Goal: Transaction & Acquisition: Register for event/course

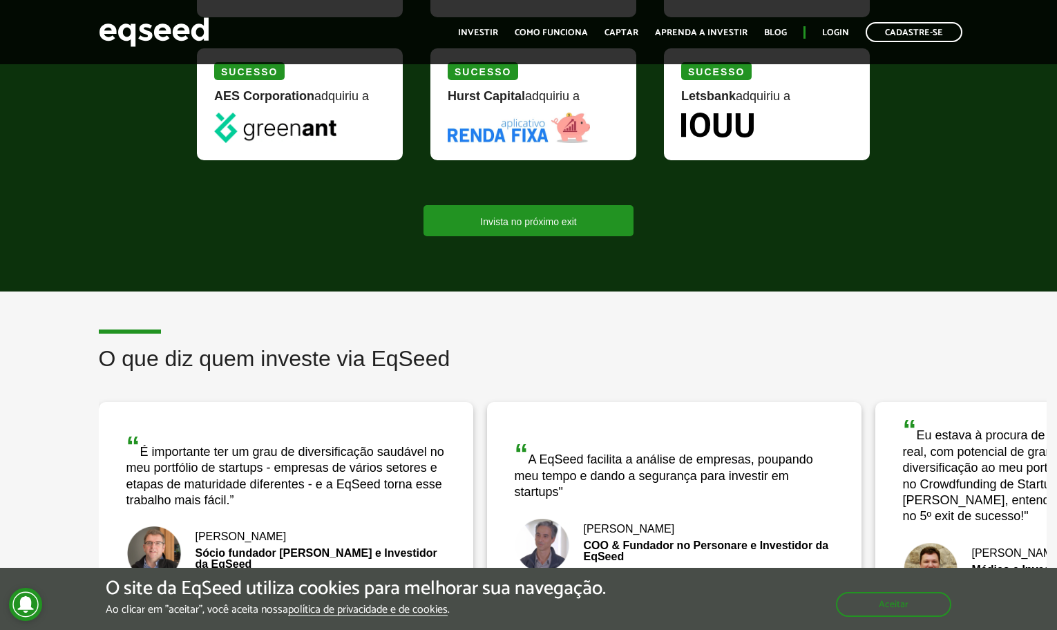
scroll to position [1476, 0]
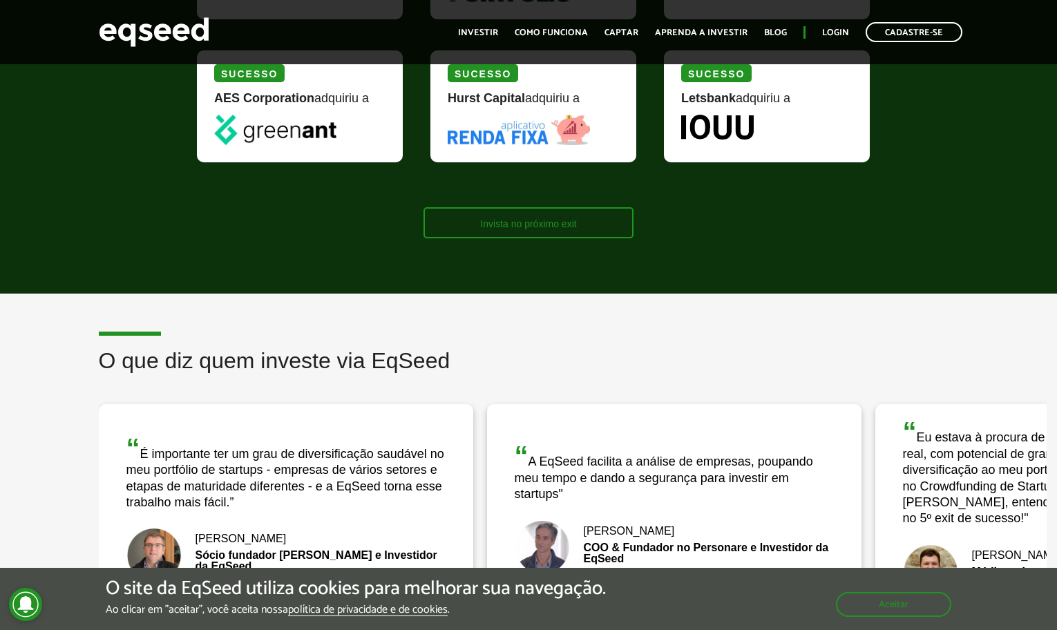
click at [549, 228] on link "Invista no próximo exit" at bounding box center [527, 222] width 209 height 31
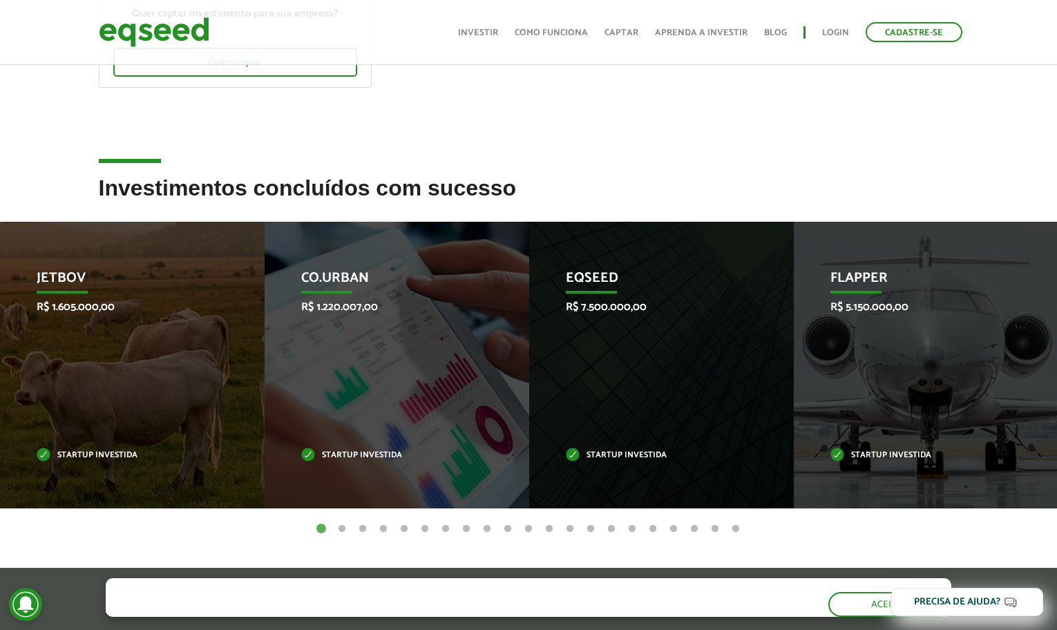
scroll to position [338, 0]
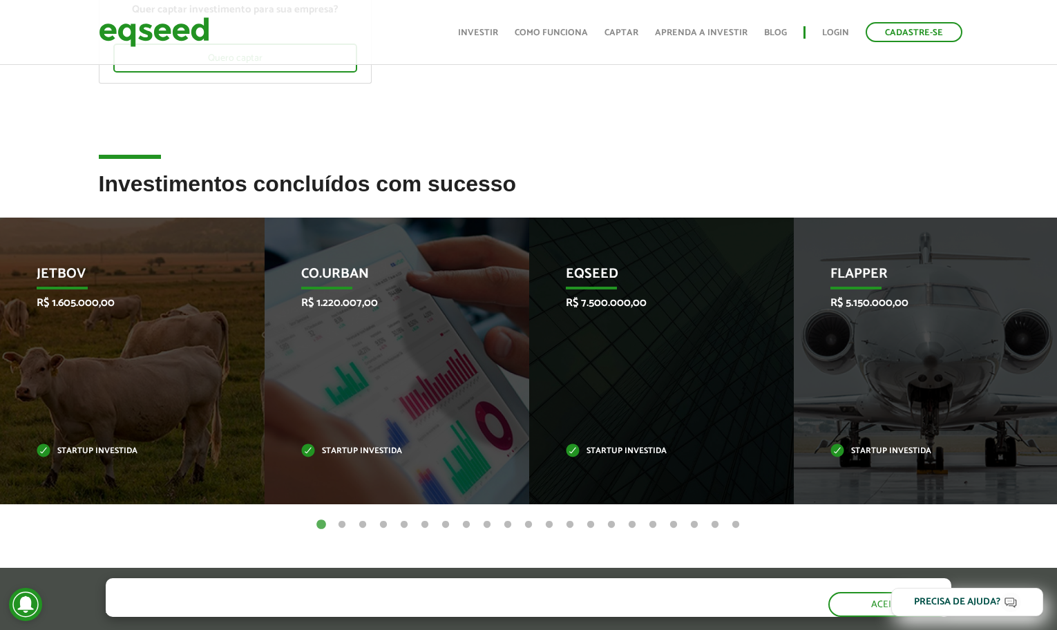
click at [343, 521] on button "2" at bounding box center [342, 525] width 14 height 14
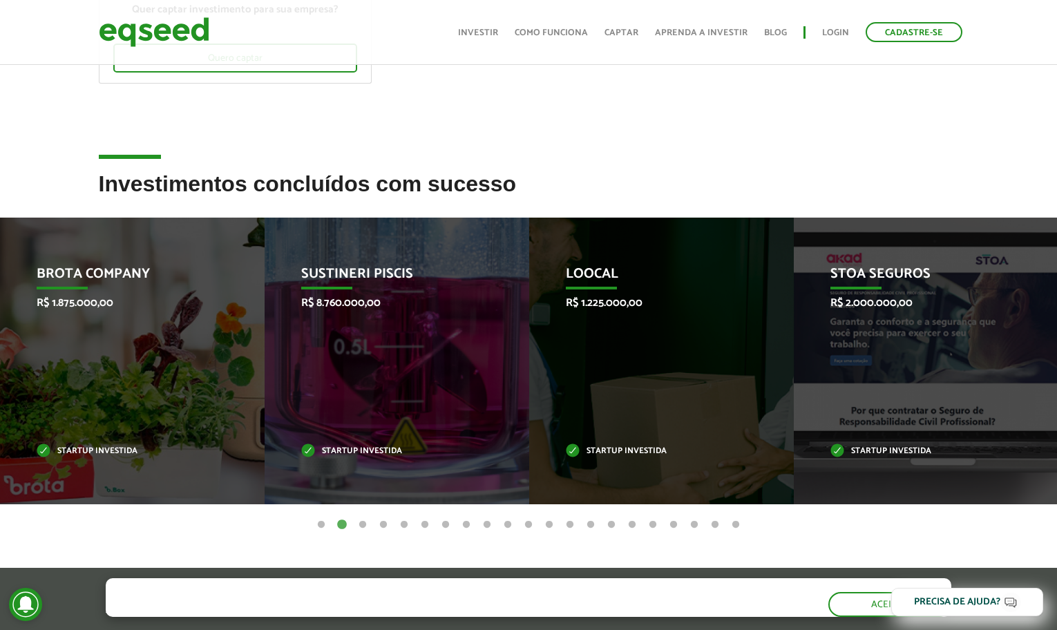
click at [363, 525] on button "3" at bounding box center [363, 525] width 14 height 14
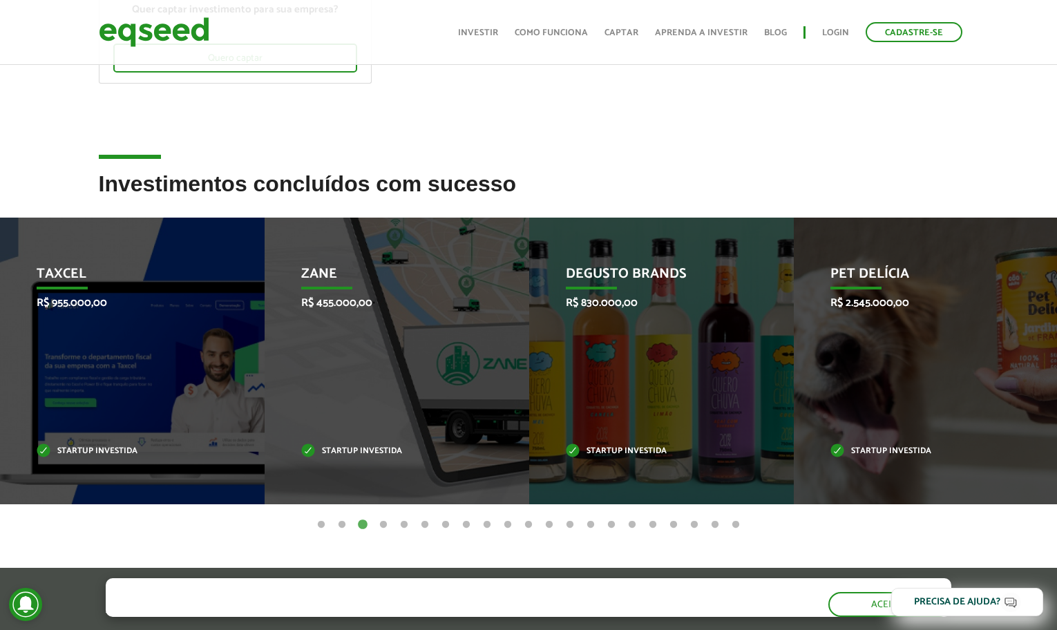
click at [382, 526] on button "4" at bounding box center [383, 525] width 14 height 14
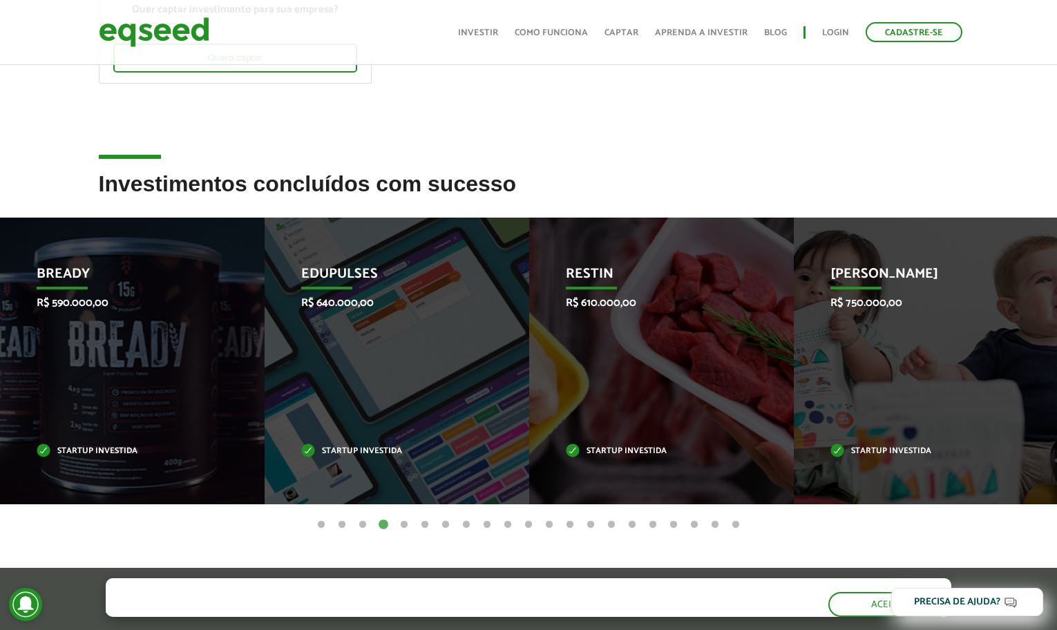
click at [405, 526] on button "5" at bounding box center [404, 525] width 14 height 14
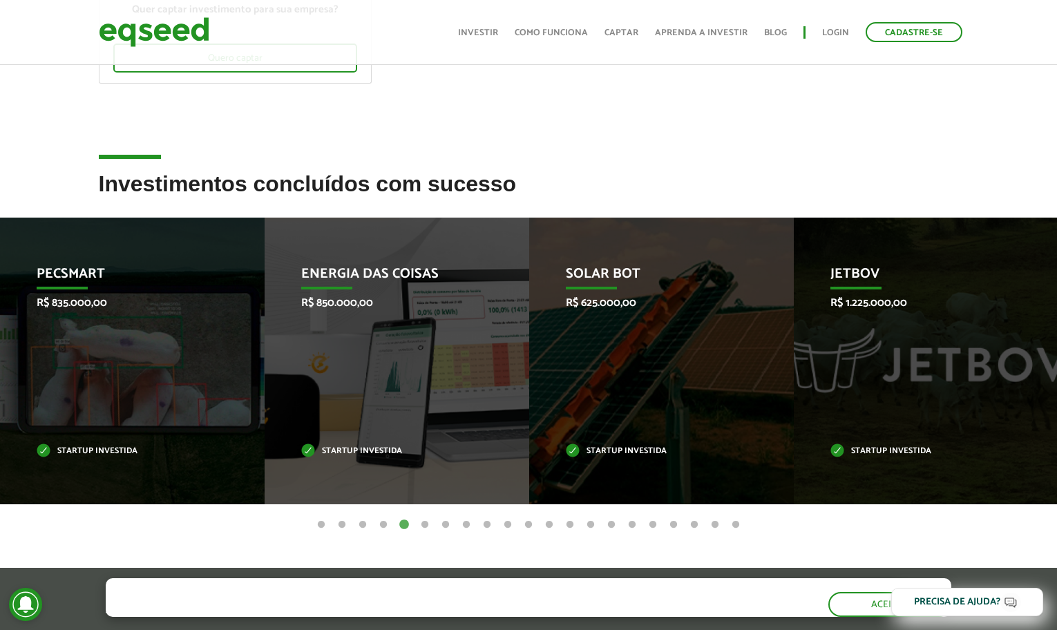
click at [422, 526] on button "6" at bounding box center [425, 525] width 14 height 14
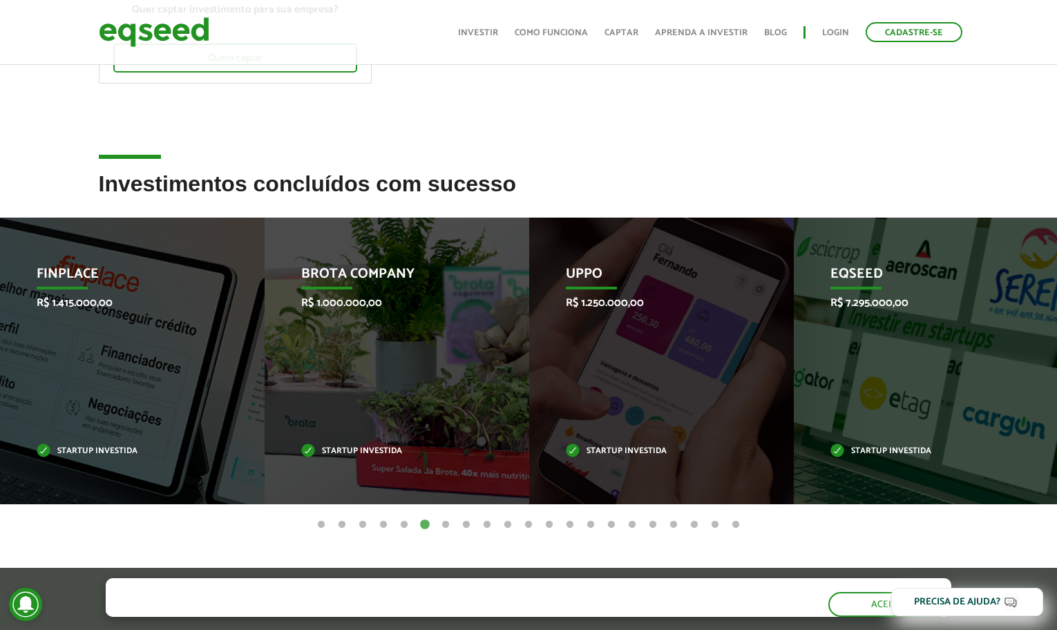
click at [447, 525] on button "7" at bounding box center [446, 525] width 14 height 14
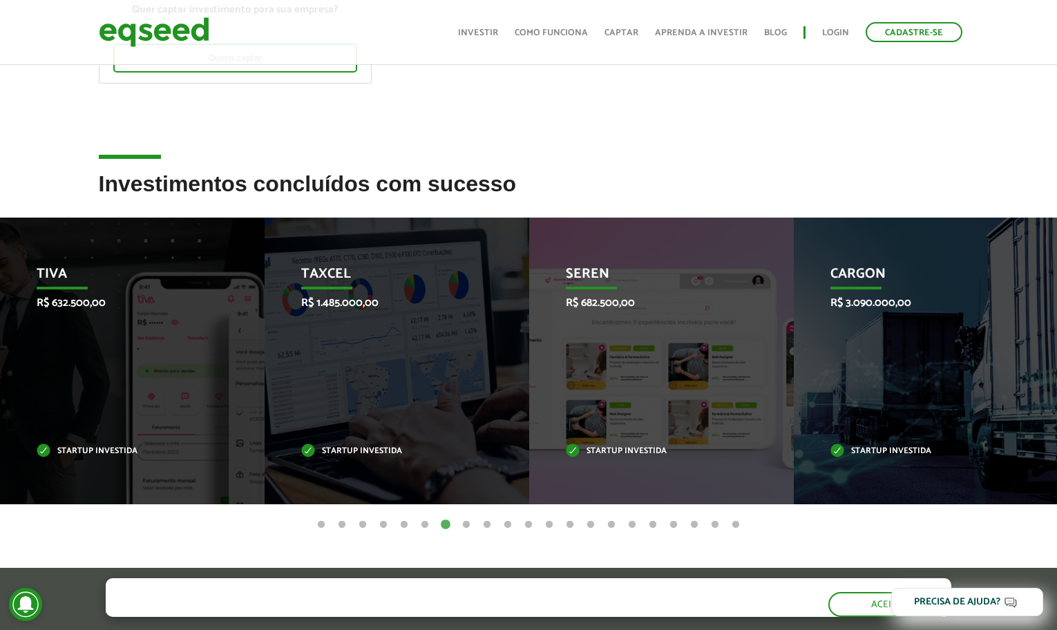
click at [467, 526] on button "8" at bounding box center [466, 525] width 14 height 14
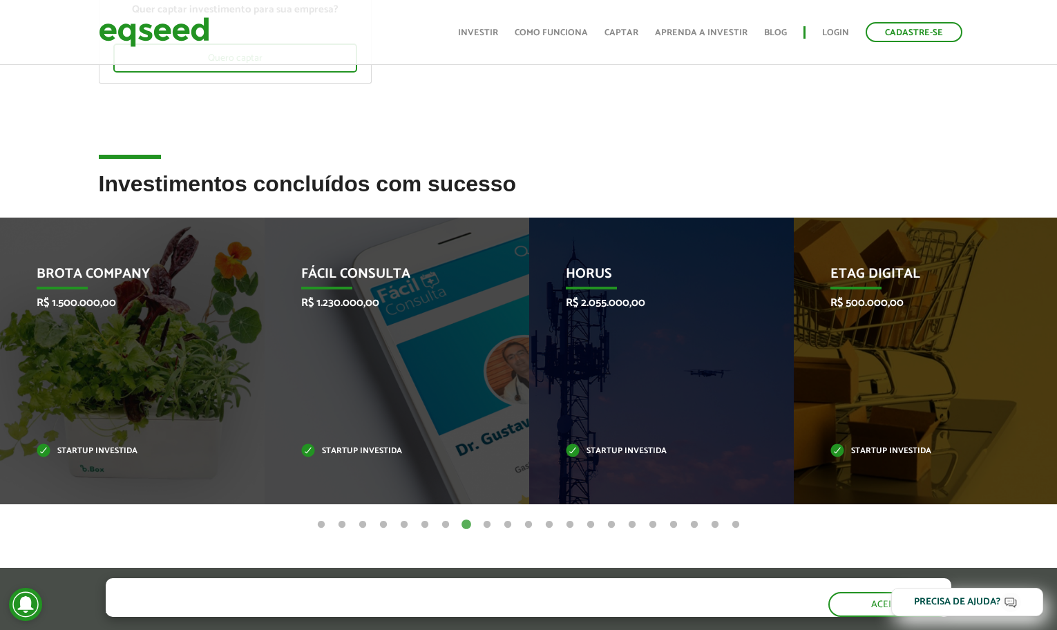
click at [487, 526] on button "9" at bounding box center [487, 525] width 14 height 14
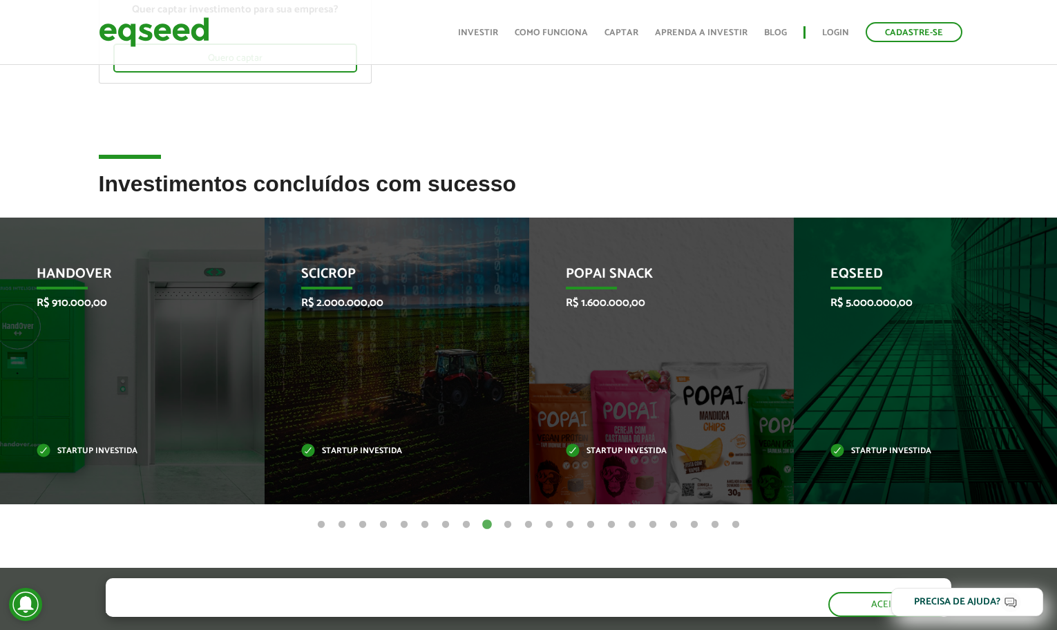
click at [510, 528] on button "10" at bounding box center [508, 525] width 14 height 14
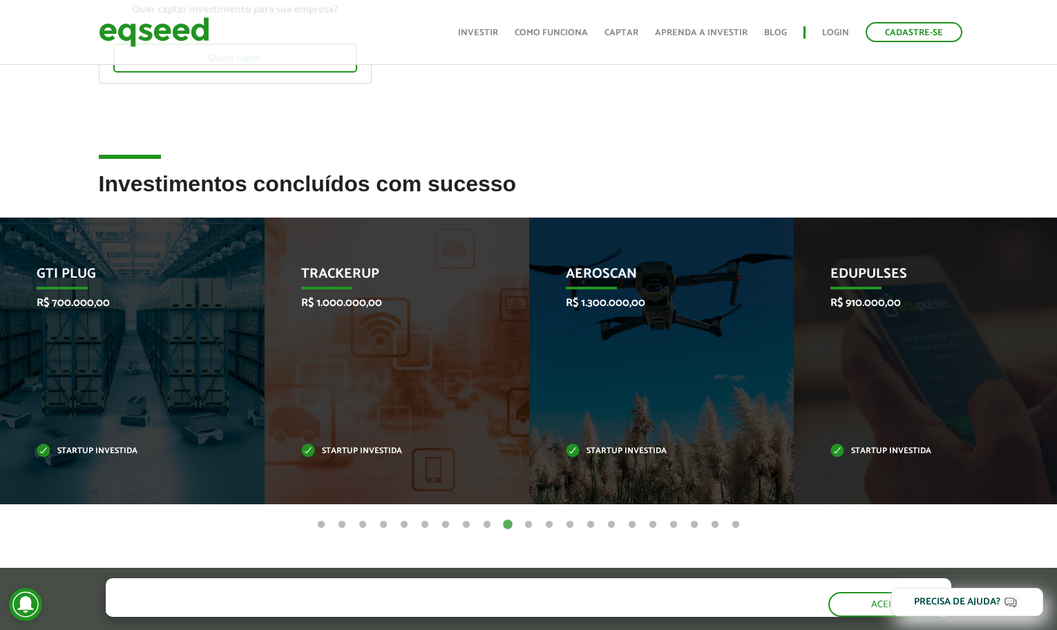
click at [531, 527] on button "11" at bounding box center [529, 525] width 14 height 14
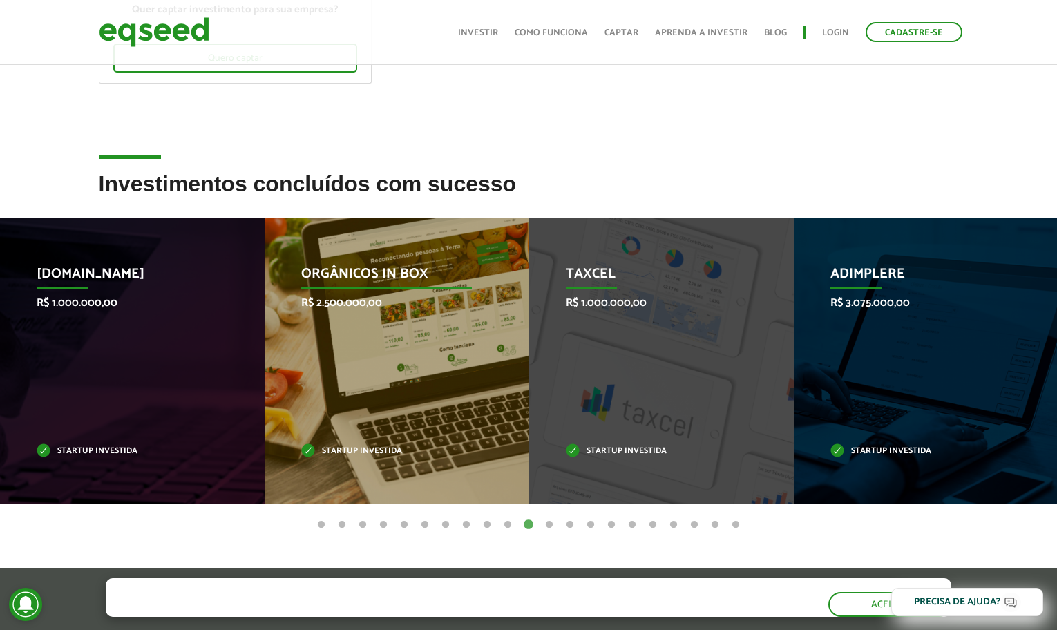
click at [344, 276] on p "Orgânicos in Box" at bounding box center [386, 277] width 171 height 23
click at [330, 274] on p "Orgânicos in Box" at bounding box center [386, 277] width 171 height 23
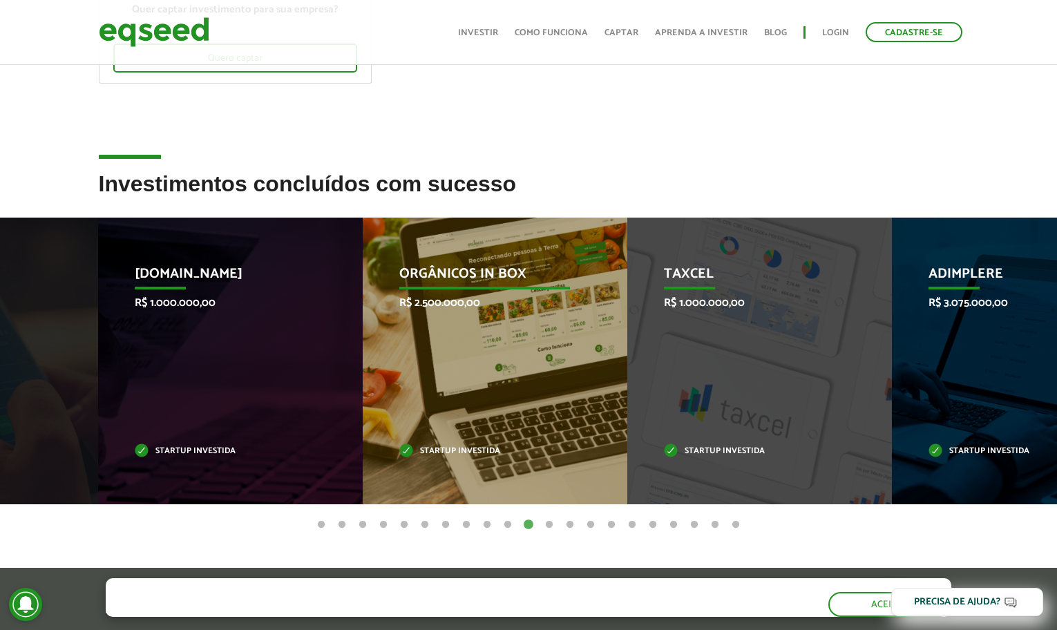
drag, startPoint x: 294, startPoint y: 266, endPoint x: 388, endPoint y: 267, distance: 94.6
click at [390, 267] on div "Orgânicos in Box R$ 2.500.000,00 Startup investida" at bounding box center [485, 361] width 244 height 287
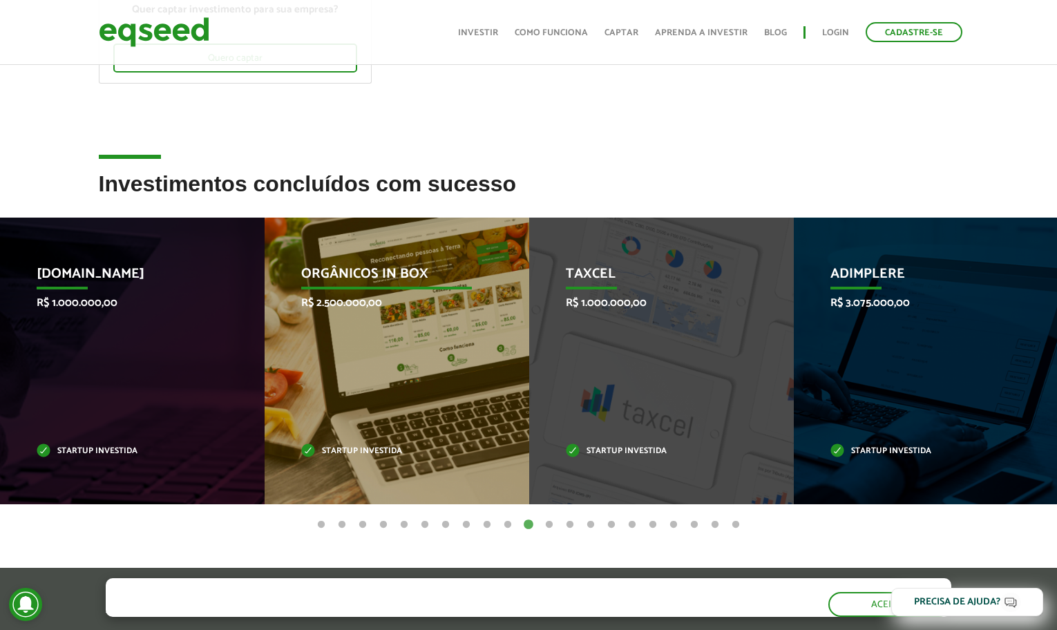
click at [388, 267] on p "Orgânicos in Box" at bounding box center [386, 277] width 171 height 23
click at [356, 296] on p "R$ 2.500.000,00" at bounding box center [386, 302] width 171 height 13
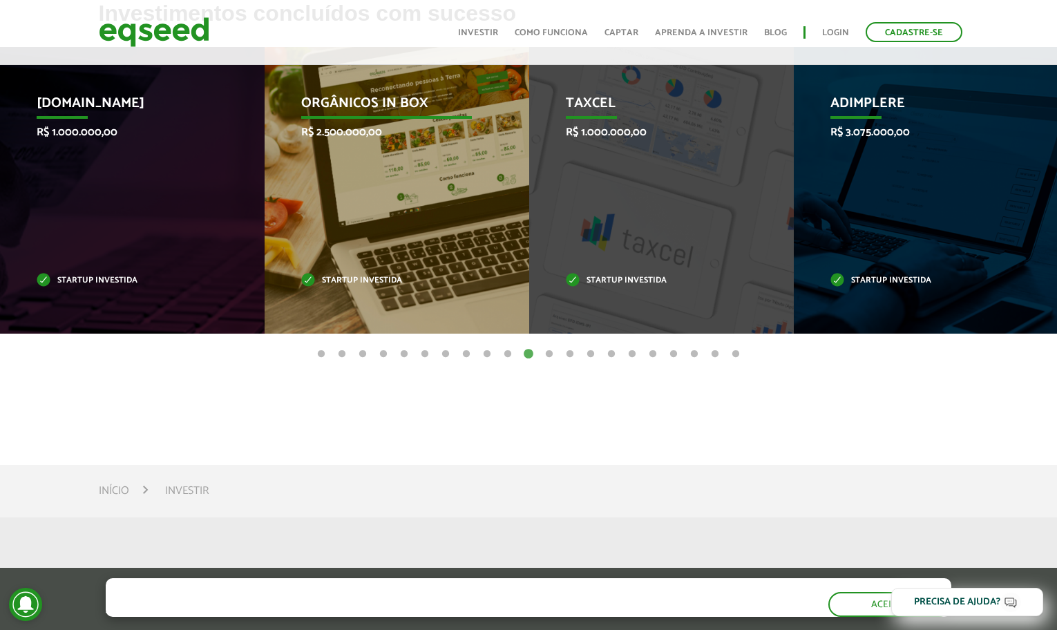
click at [430, 245] on div "Orgânicos in Box R$ 2.500.000,00 Startup investida" at bounding box center [387, 190] width 244 height 287
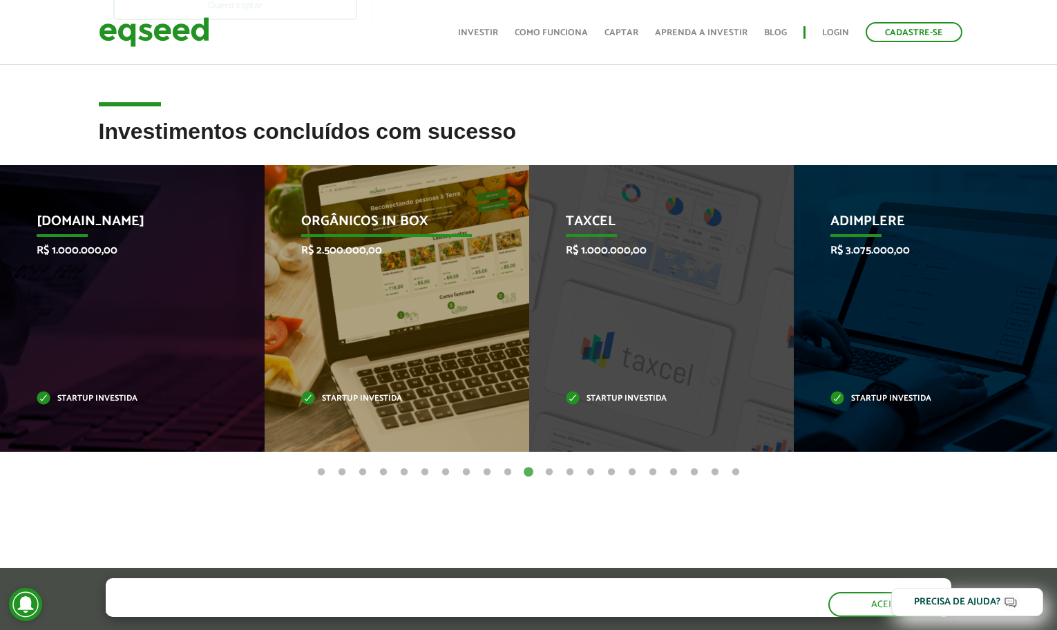
click at [361, 229] on p "Orgânicos in Box" at bounding box center [386, 224] width 171 height 23
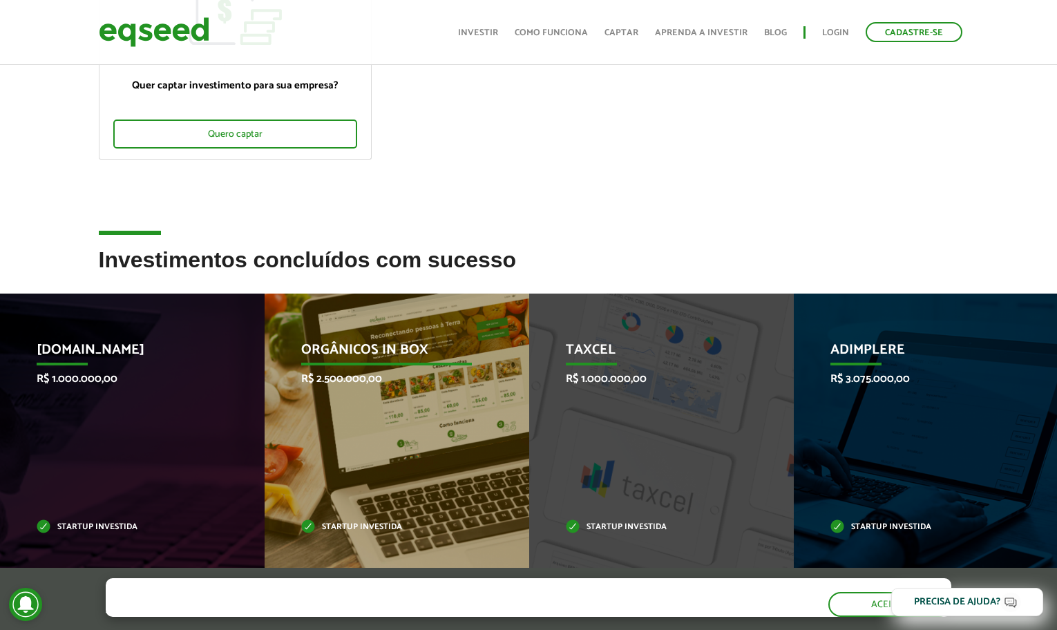
scroll to position [0, 0]
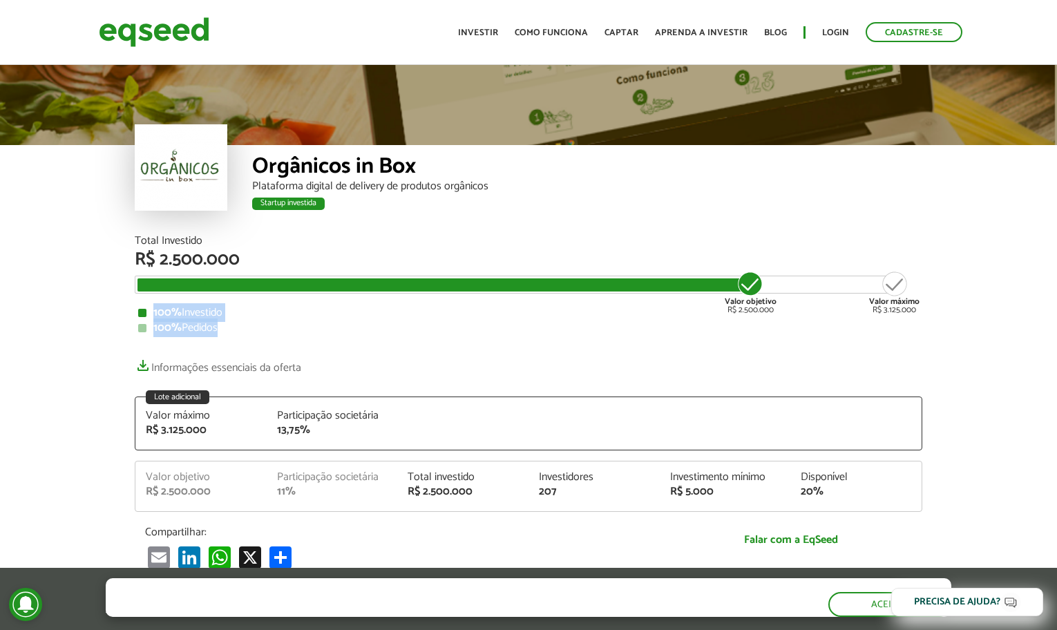
drag, startPoint x: 8, startPoint y: 341, endPoint x: 35, endPoint y: 301, distance: 47.7
click at [35, 301] on article "Orgânicos in Box Plataforma digital de delivery de produtos orgânicos Startup i…" at bounding box center [528, 557] width 1057 height 991
drag, startPoint x: 35, startPoint y: 300, endPoint x: 66, endPoint y: 277, distance: 38.5
click at [66, 277] on article "Orgânicos in Box Plataforma digital de delivery de produtos orgânicos Startup i…" at bounding box center [528, 557] width 1057 height 991
click at [36, 285] on article "Orgânicos in Box Plataforma digital de delivery de produtos orgânicos Startup i…" at bounding box center [528, 557] width 1057 height 991
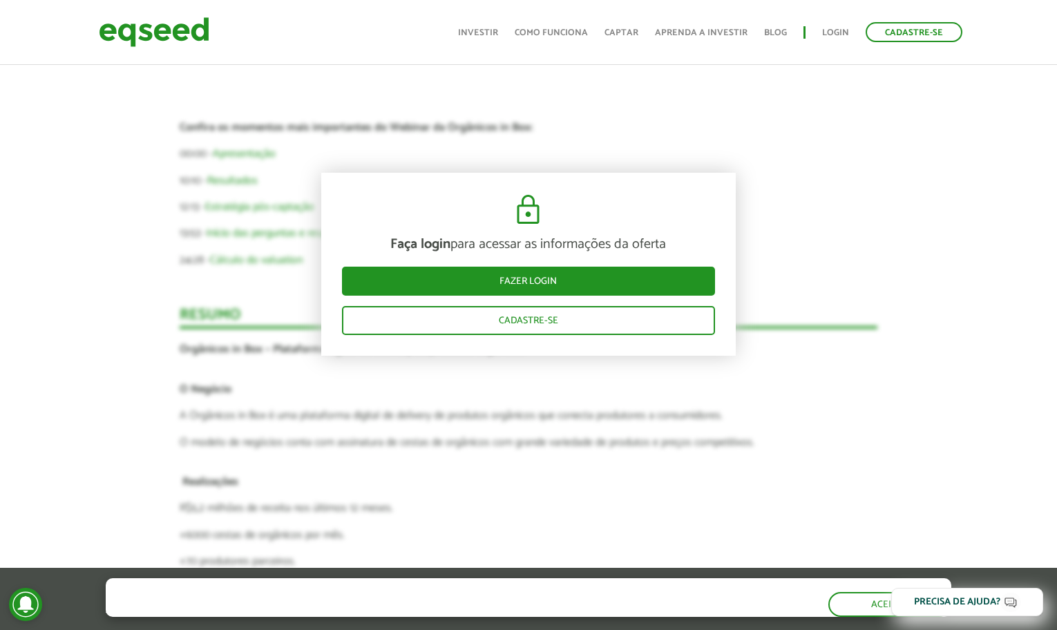
scroll to position [1600, 0]
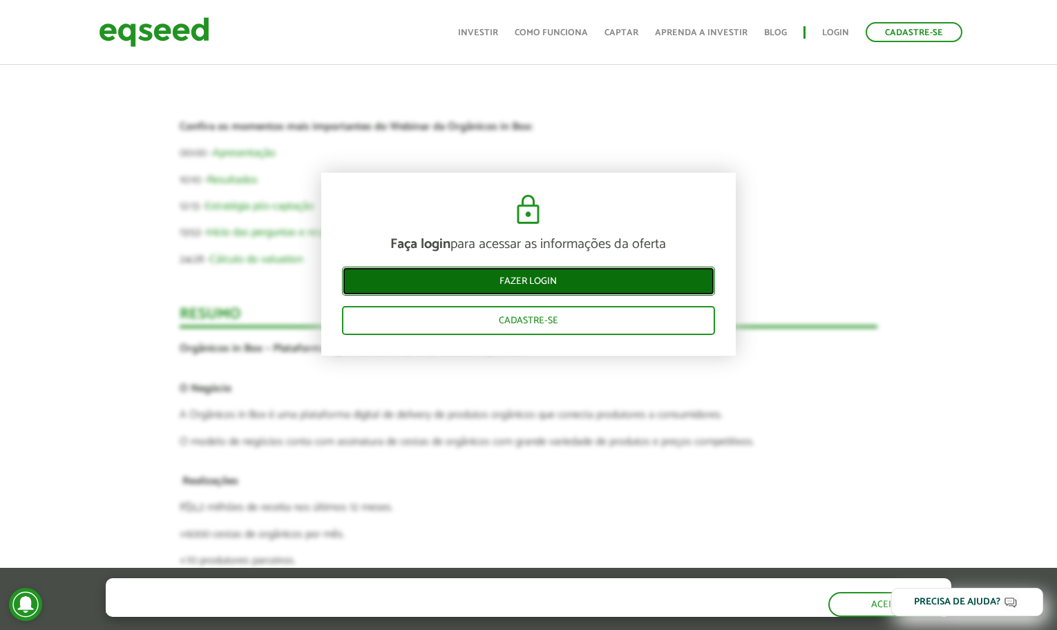
click at [578, 276] on link "Fazer login" at bounding box center [528, 281] width 373 height 29
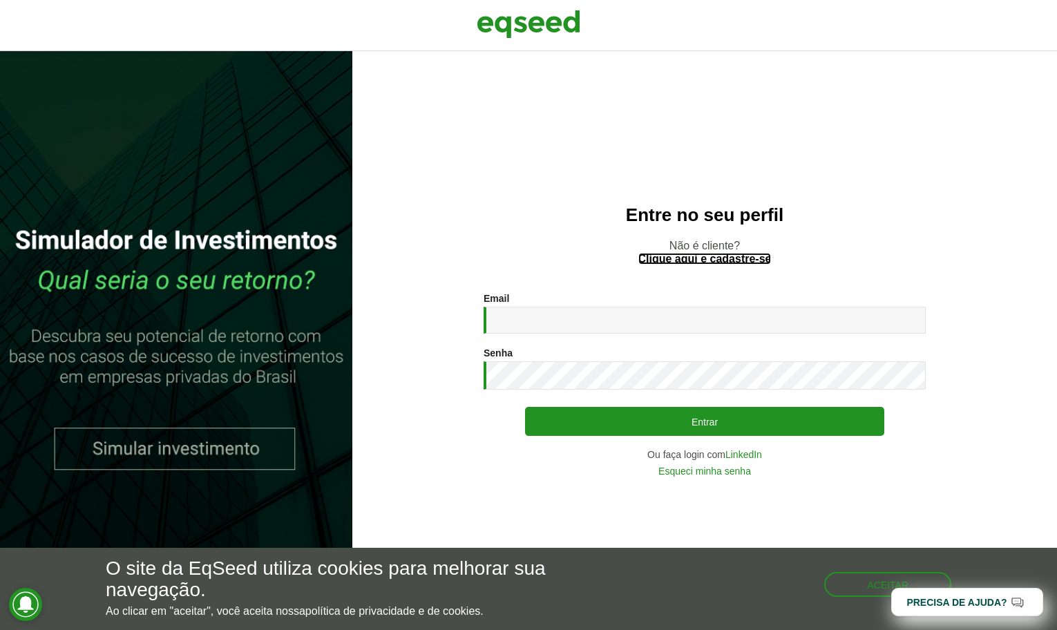
click at [726, 255] on link "Clique aqui e cadastre-se" at bounding box center [704, 259] width 133 height 11
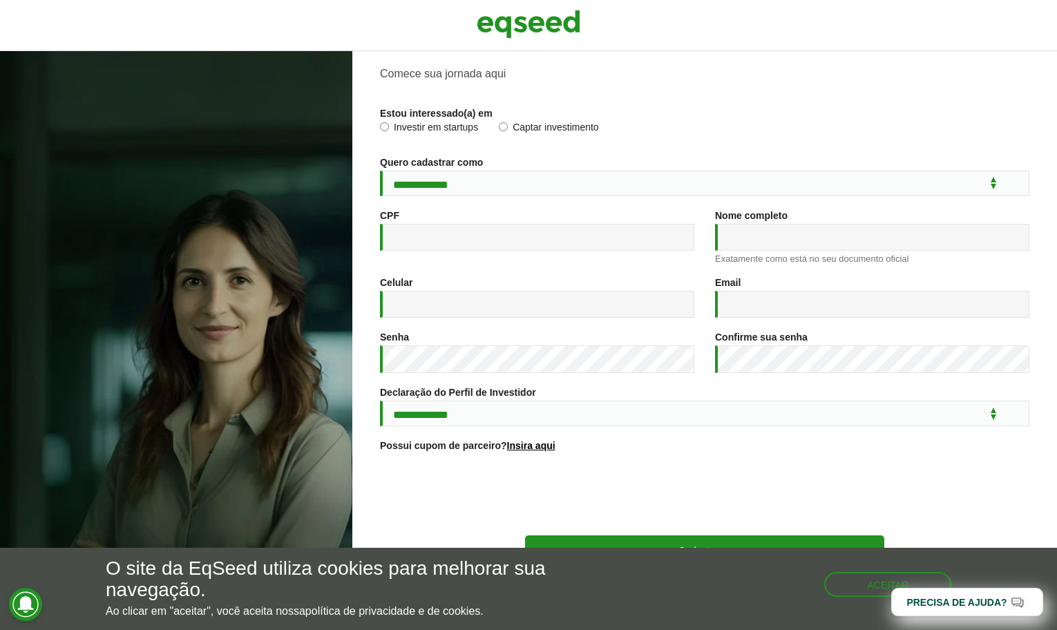
scroll to position [44, 0]
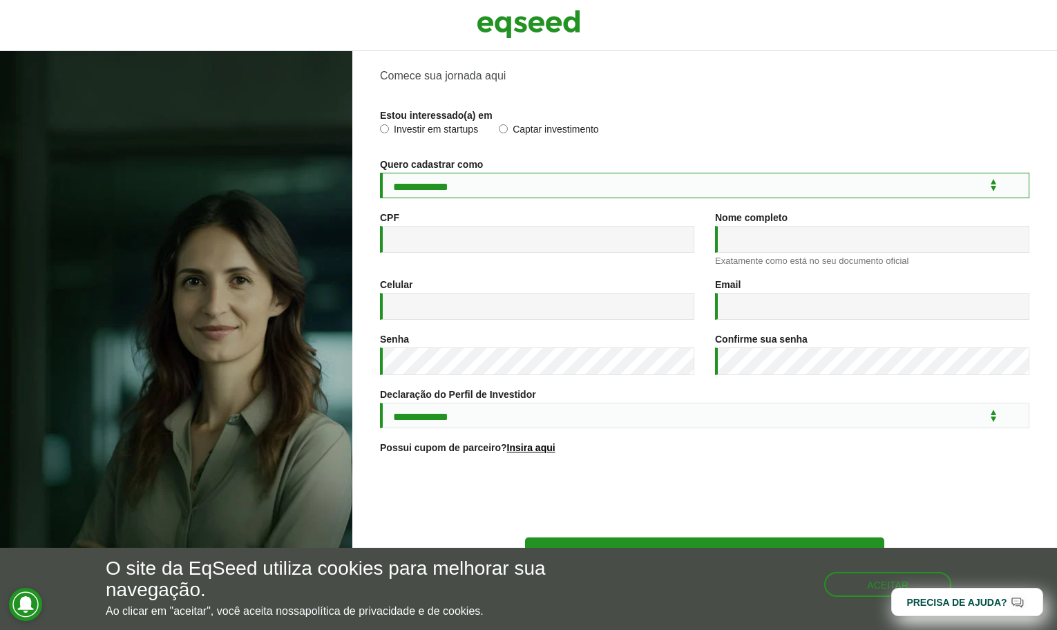
click at [544, 191] on select "**********" at bounding box center [704, 186] width 649 height 26
select select "***"
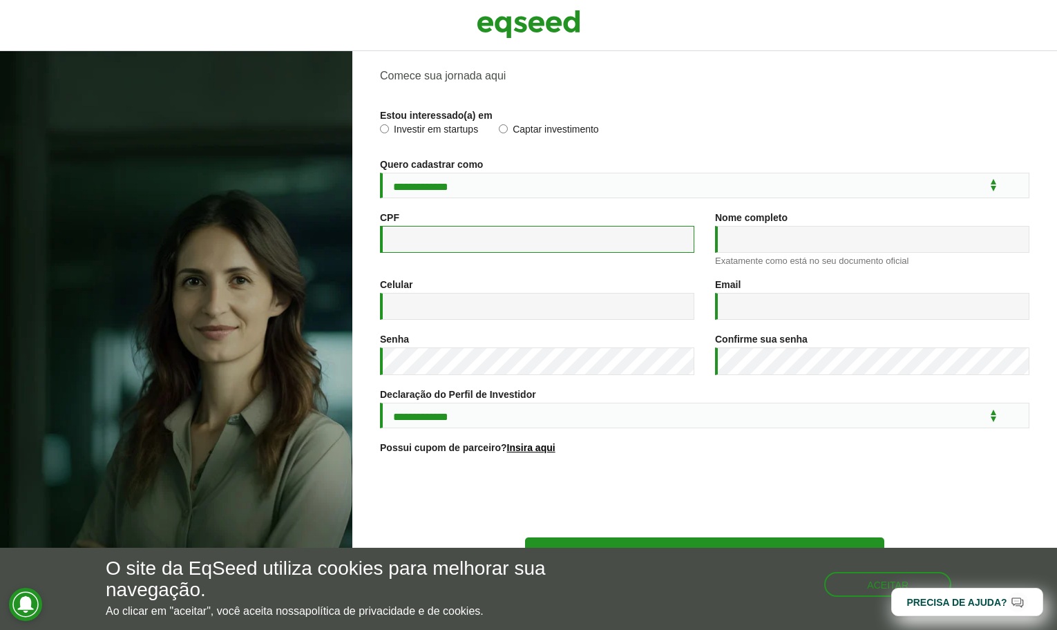
click at [510, 240] on input "CPF *" at bounding box center [537, 239] width 314 height 27
click at [435, 241] on input "**" at bounding box center [537, 239] width 314 height 27
type input "**********"
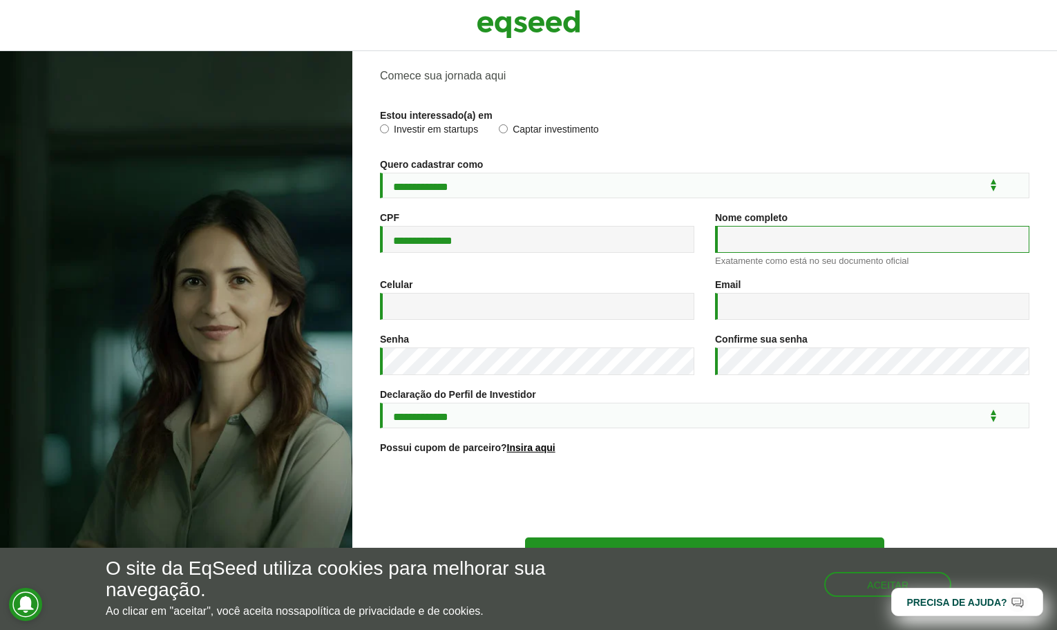
click at [852, 235] on input "Nome completo *" at bounding box center [872, 239] width 314 height 27
type input "**********"
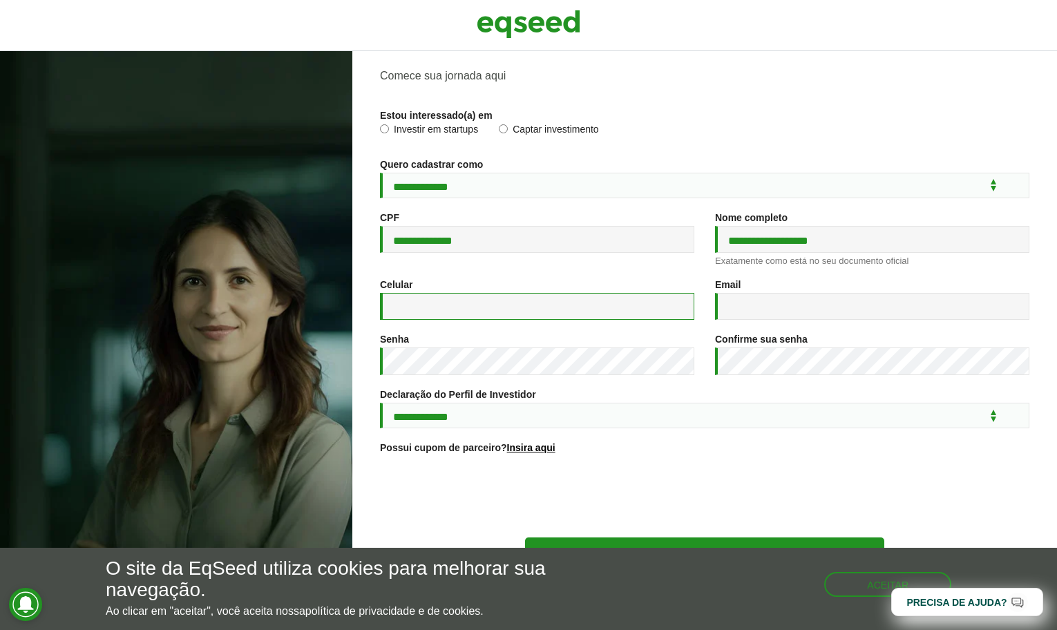
type input "**********"
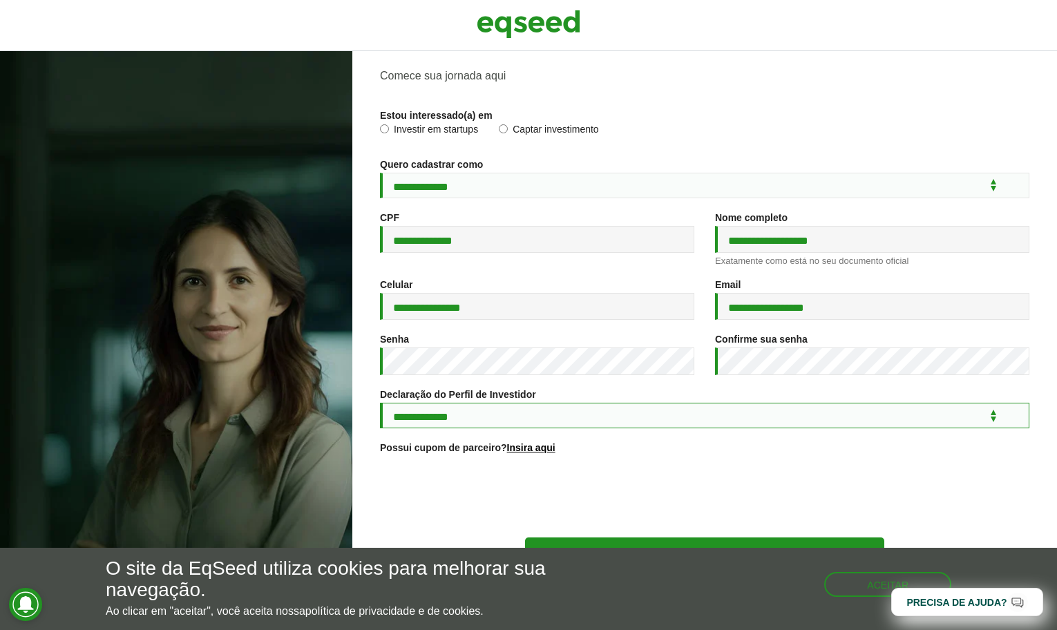
click at [788, 417] on select "**********" at bounding box center [704, 416] width 649 height 26
select select "***"
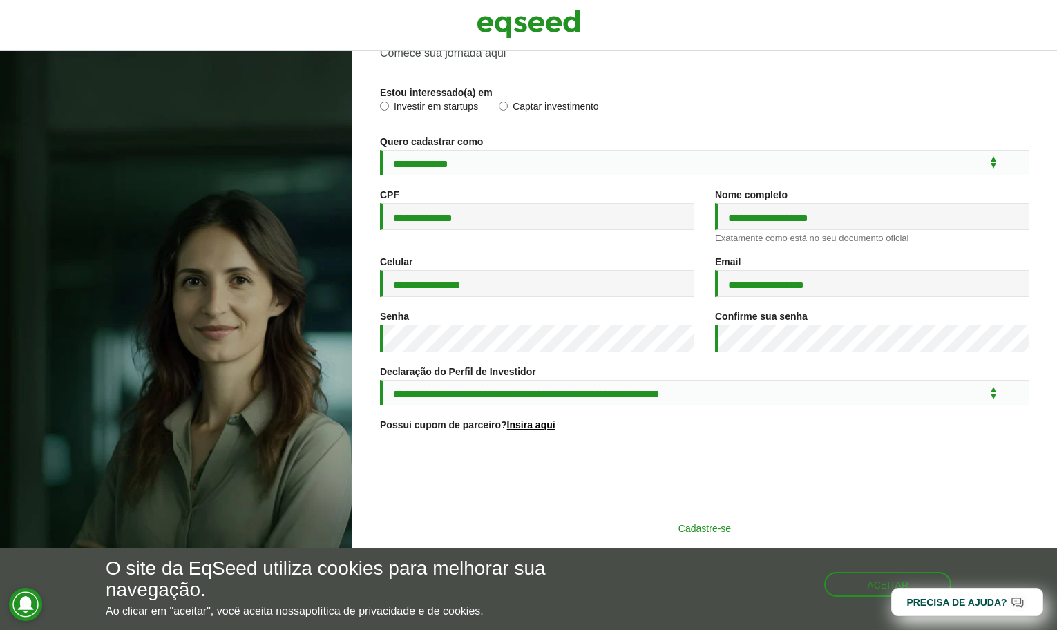
scroll to position [75, 0]
click at [686, 519] on button "Cadastre-se" at bounding box center [704, 528] width 359 height 26
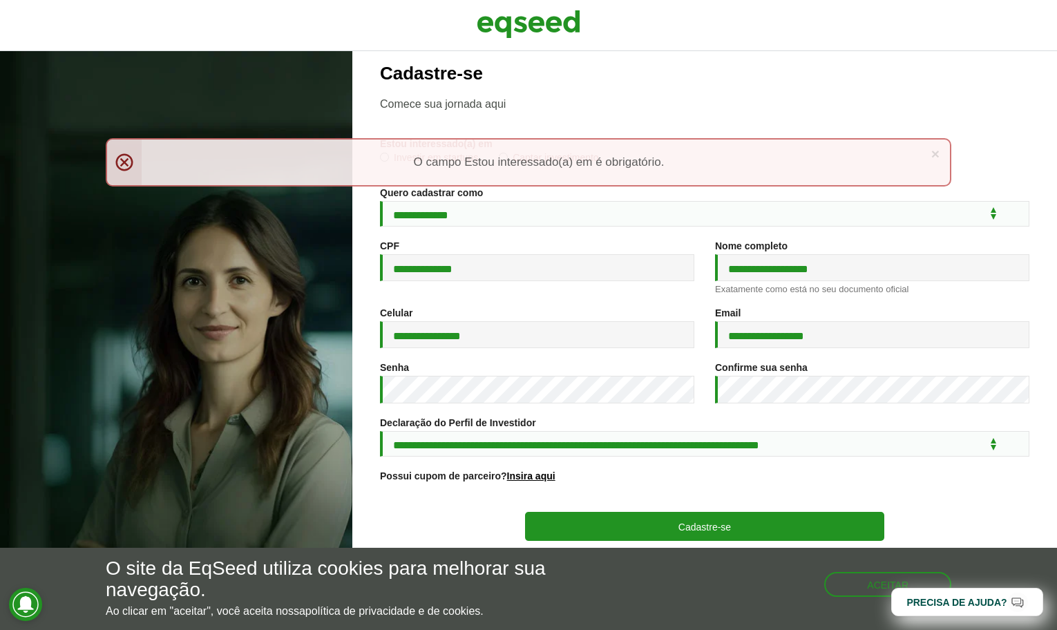
scroll to position [24, 0]
click at [374, 204] on div "**********" at bounding box center [704, 340] width 705 height 579
click at [497, 97] on p "Comece sua jornada aqui" at bounding box center [704, 103] width 649 height 13
click at [117, 160] on div "× Menssagem de erro O campo Estou interessado(a) em é obrigatório." at bounding box center [529, 162] width 846 height 48
click at [934, 151] on link "×" at bounding box center [935, 153] width 8 height 15
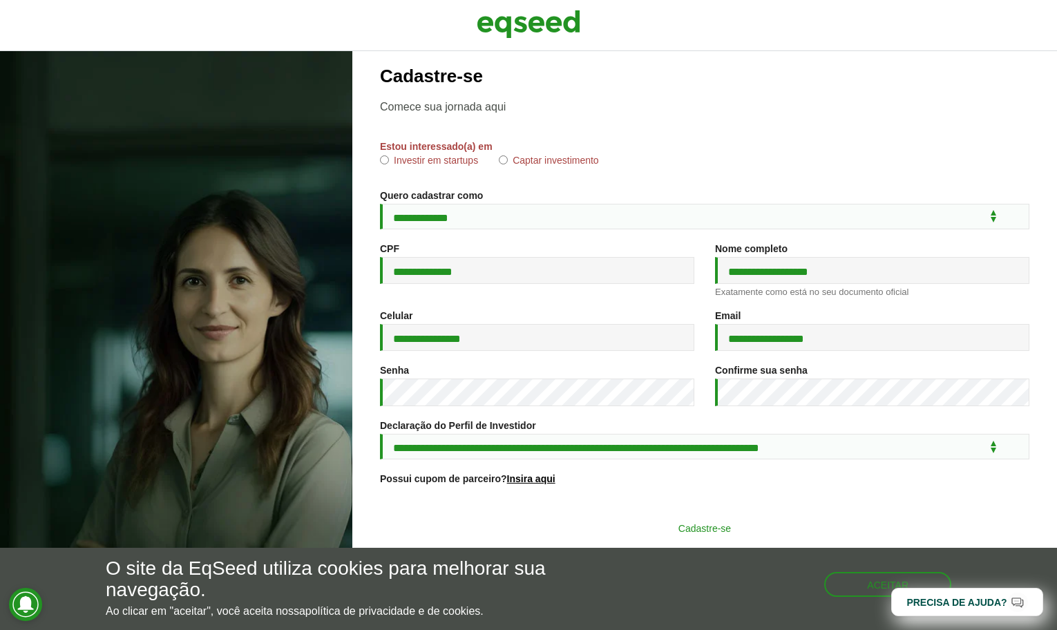
click at [750, 524] on button "Cadastre-se" at bounding box center [704, 528] width 359 height 26
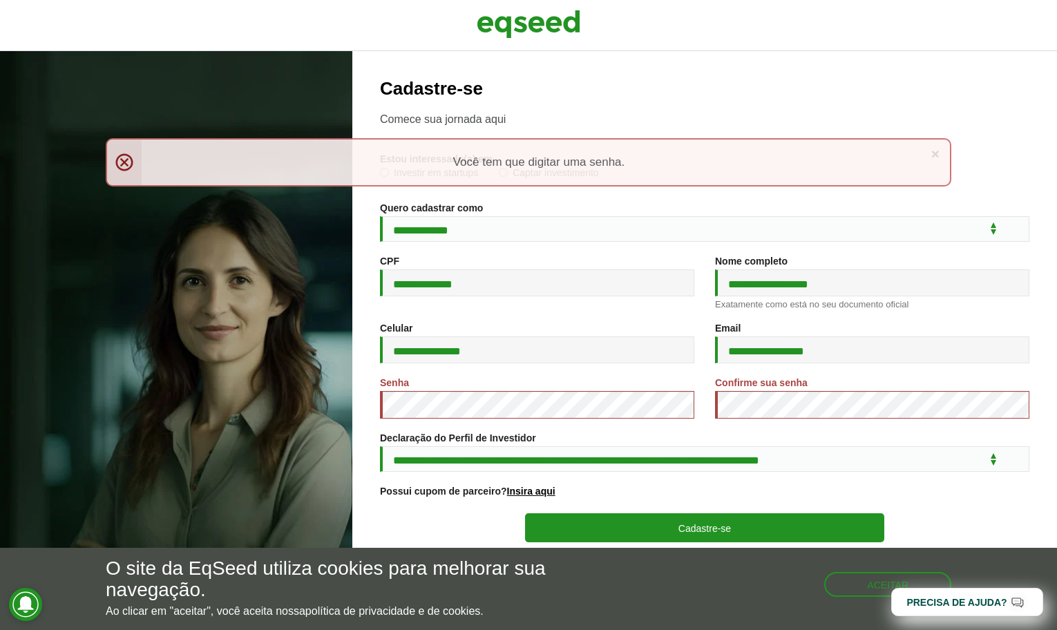
click at [535, 385] on div "Senha *" at bounding box center [537, 398] width 314 height 42
click at [935, 154] on link "×" at bounding box center [935, 153] width 8 height 15
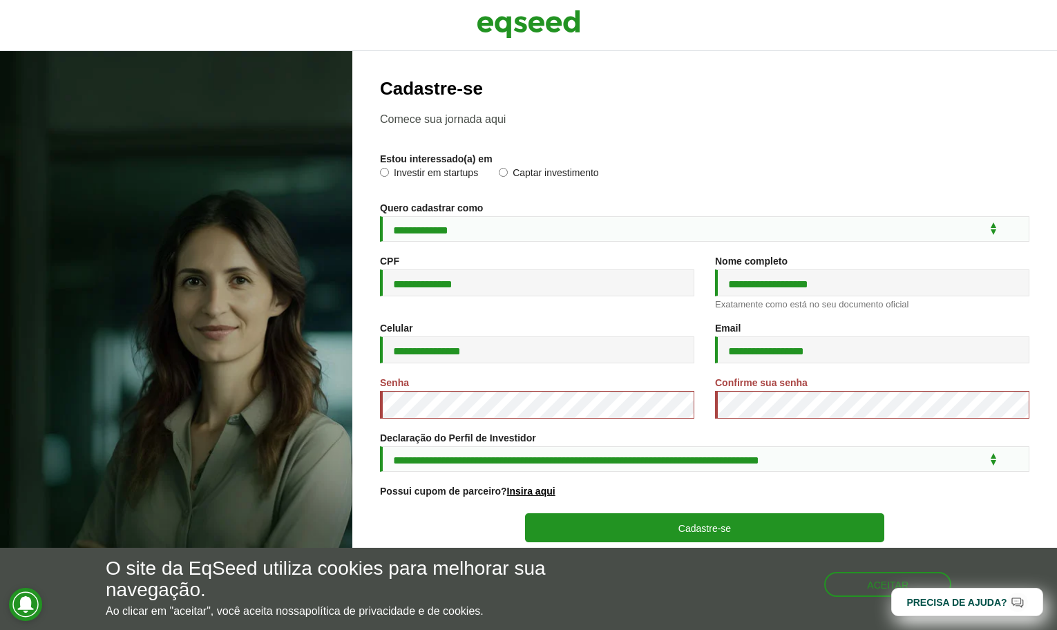
click at [783, 397] on div "Confirme sua senha *" at bounding box center [872, 398] width 314 height 42
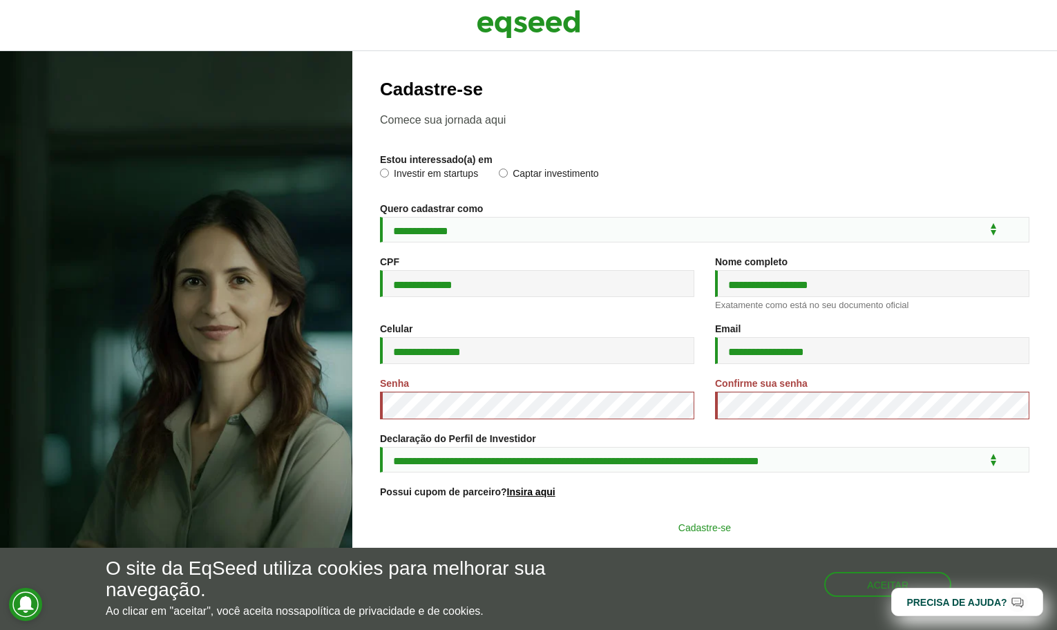
click at [709, 528] on button "Cadastre-se" at bounding box center [704, 527] width 359 height 26
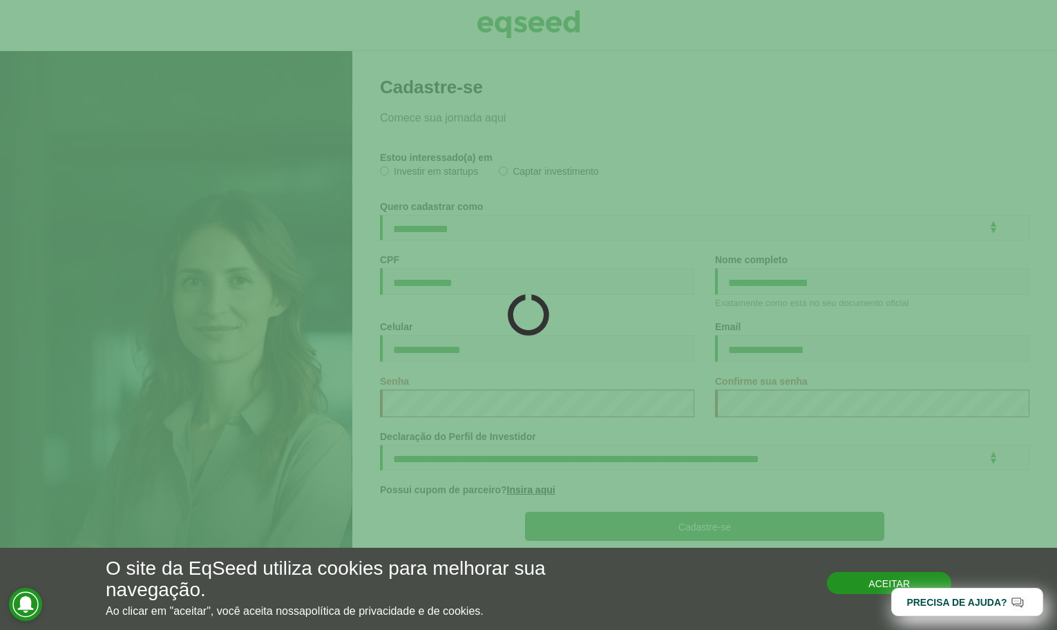
click at [846, 584] on button "Aceitar" at bounding box center [889, 583] width 124 height 22
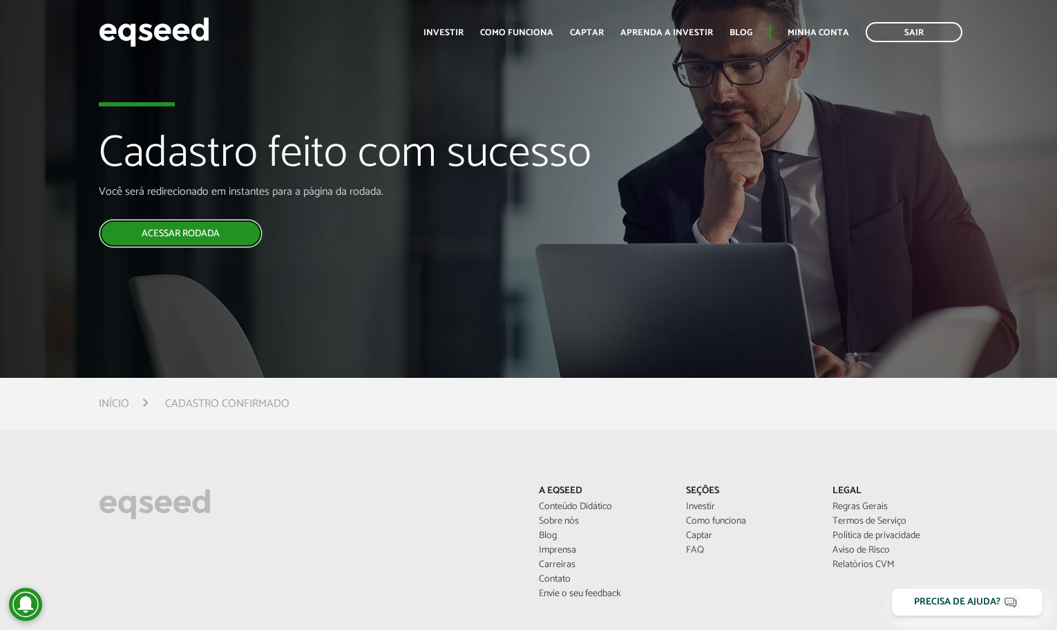
click at [204, 225] on link "Acessar rodada" at bounding box center [181, 233] width 164 height 29
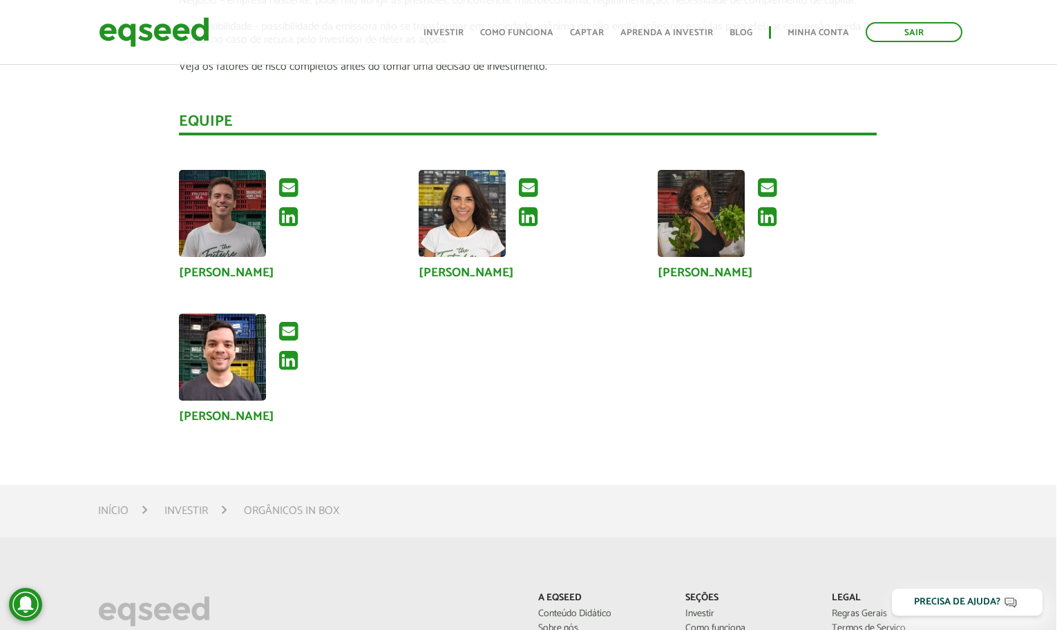
scroll to position [2505, 1]
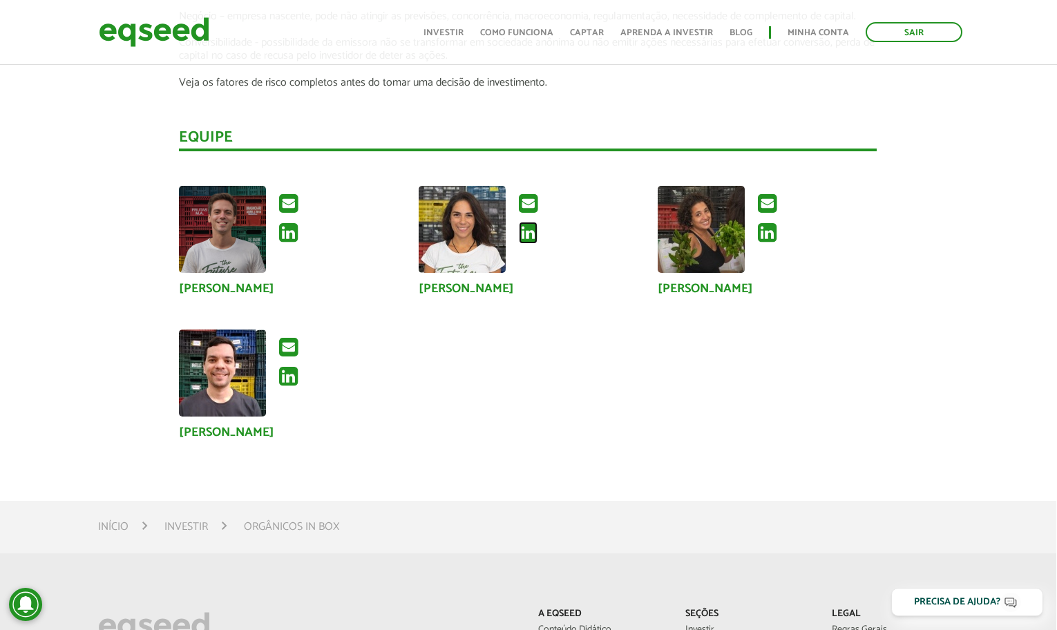
click at [529, 228] on icon at bounding box center [528, 233] width 19 height 22
click at [286, 226] on icon at bounding box center [288, 233] width 19 height 22
click at [770, 229] on icon at bounding box center [767, 233] width 19 height 22
click at [285, 376] on icon at bounding box center [288, 376] width 19 height 22
